Goal: Navigation & Orientation: Find specific page/section

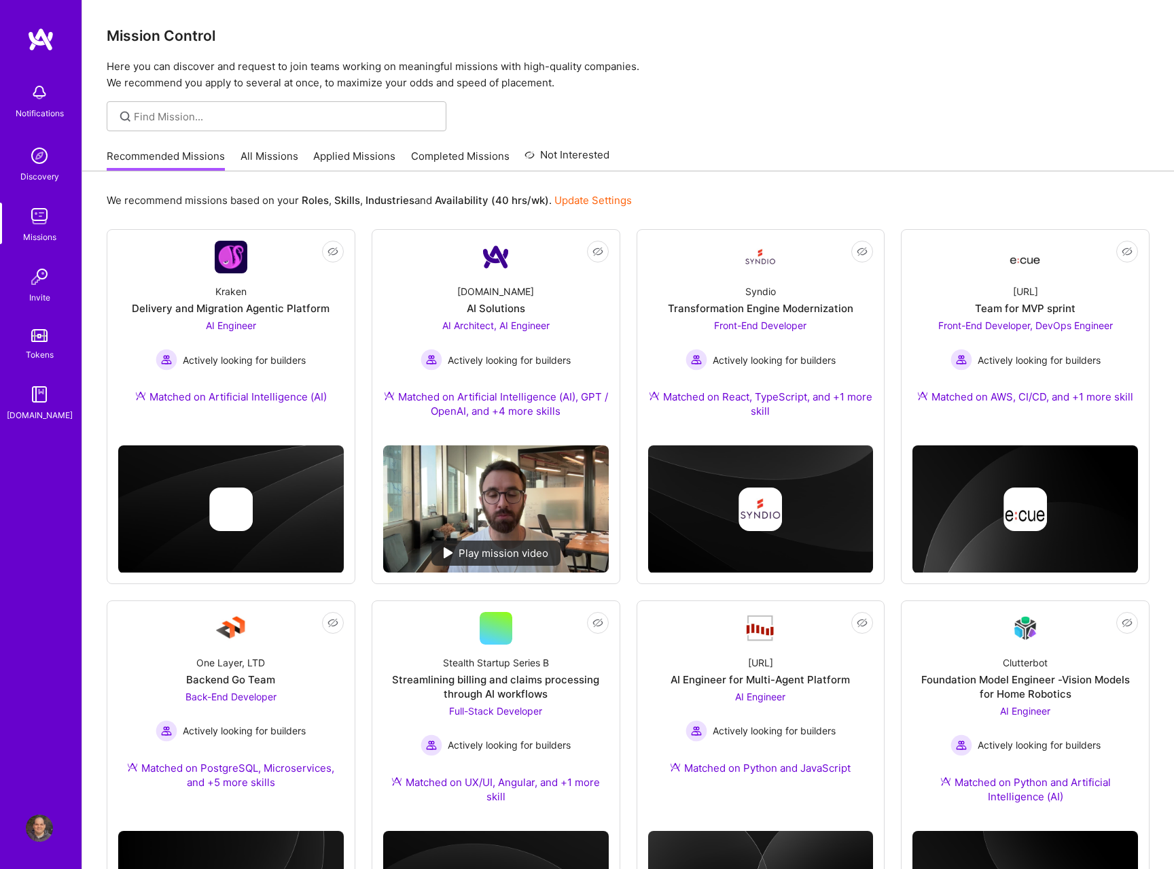
click at [36, 835] on img at bounding box center [39, 827] width 27 height 27
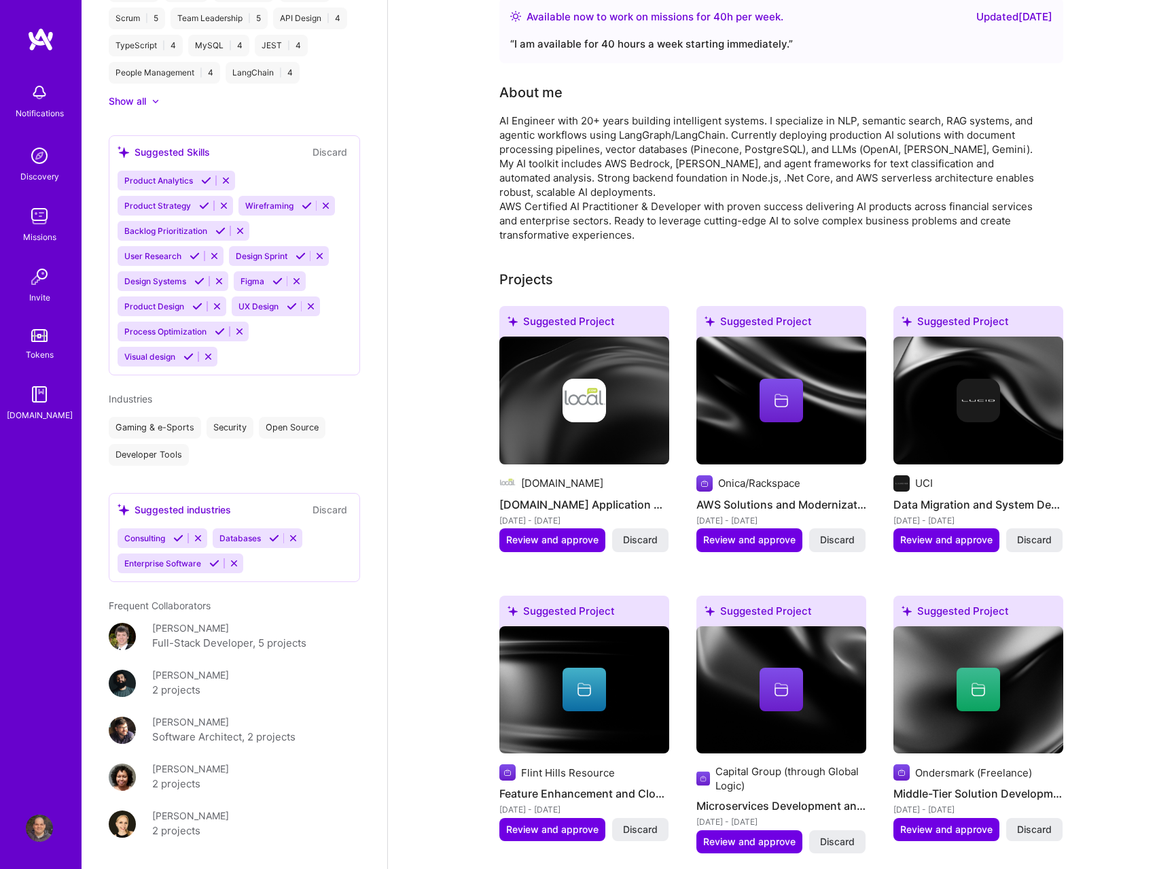
scroll to position [1080, 0]
